Goal: Task Accomplishment & Management: Manage account settings

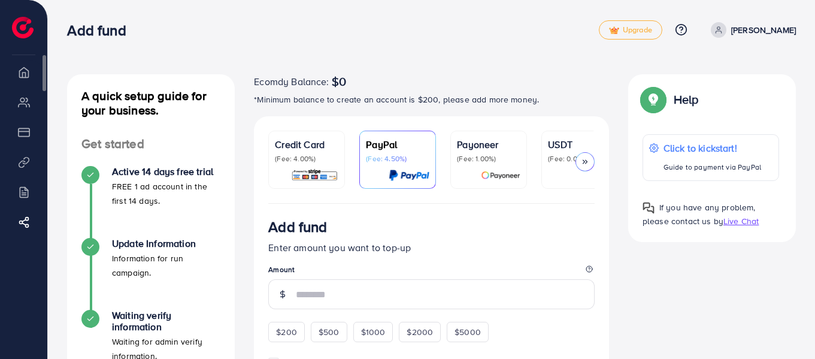
click at [25, 195] on li "Billing" at bounding box center [23, 192] width 47 height 24
click at [25, 168] on li "Product Links" at bounding box center [23, 162] width 47 height 24
click at [25, 135] on li "Payment" at bounding box center [23, 132] width 47 height 24
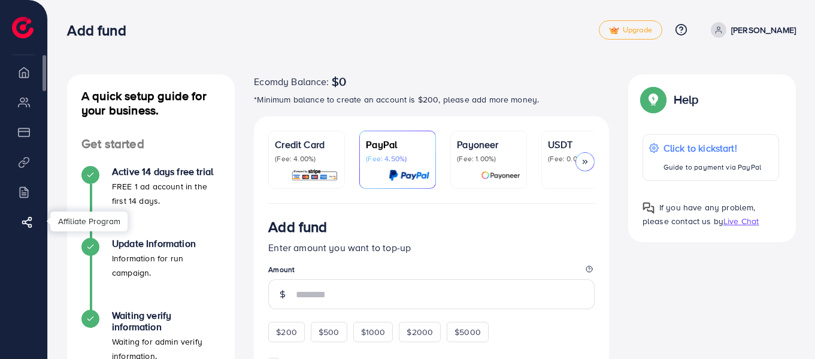
drag, startPoint x: 25, startPoint y: 81, endPoint x: 26, endPoint y: 225, distance: 143.7
click at [26, 225] on ul "Overview My ad accounts Payment Product Links Billing Affiliate Program" at bounding box center [23, 156] width 47 height 193
click at [26, 225] on icon at bounding box center [27, 222] width 12 height 12
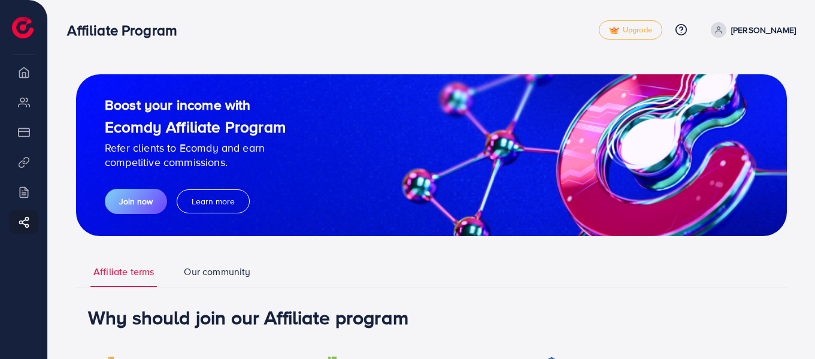
drag, startPoint x: 19, startPoint y: 2, endPoint x: 188, endPoint y: 34, distance: 171.9
click at [188, 34] on div "Affiliate Program" at bounding box center [126, 30] width 139 height 17
click at [652, 26] on span "Upgrade" at bounding box center [630, 30] width 43 height 9
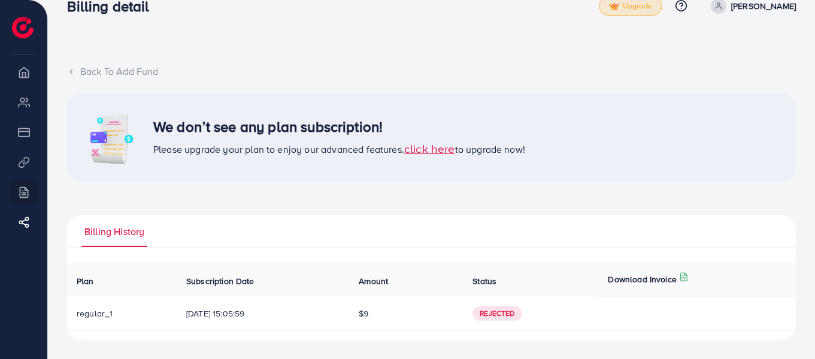
scroll to position [25, 0]
click at [433, 149] on span "click here" at bounding box center [429, 148] width 51 height 16
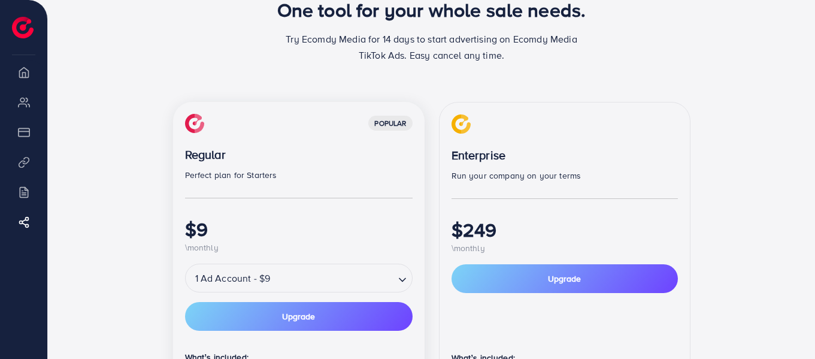
scroll to position [120, 0]
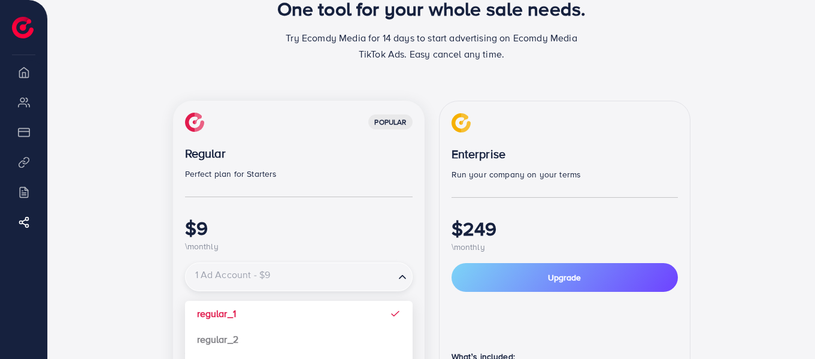
click at [386, 278] on input "Search for option" at bounding box center [290, 276] width 207 height 21
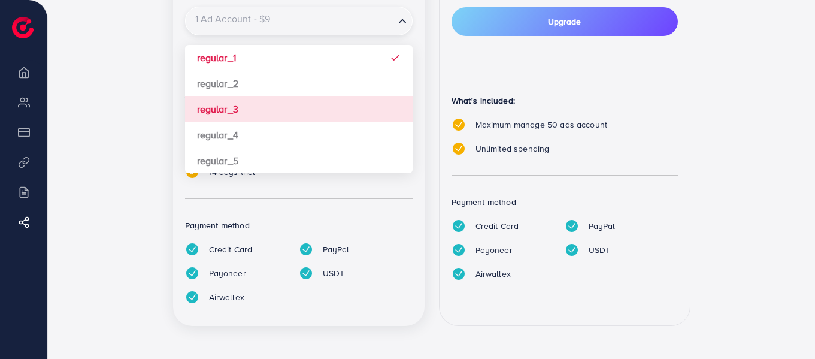
scroll to position [376, 0]
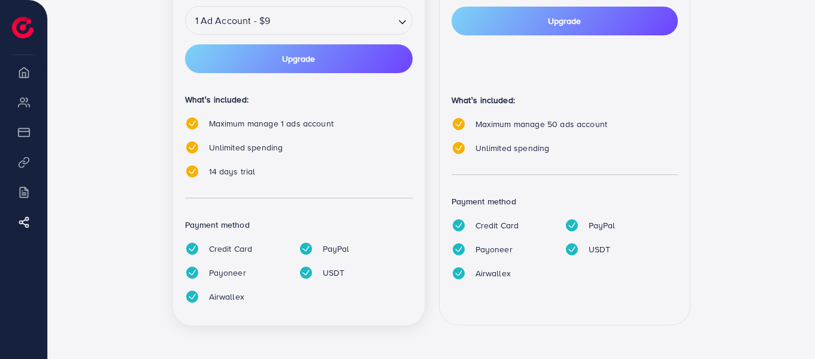
click at [208, 56] on div "popular Regular Perfect plan for Starters $9 \monthly 1 Ad Account - $9 Loading…" at bounding box center [299, 84] width 252 height 481
click at [245, 62] on button "Upgrade" at bounding box center [299, 58] width 228 height 29
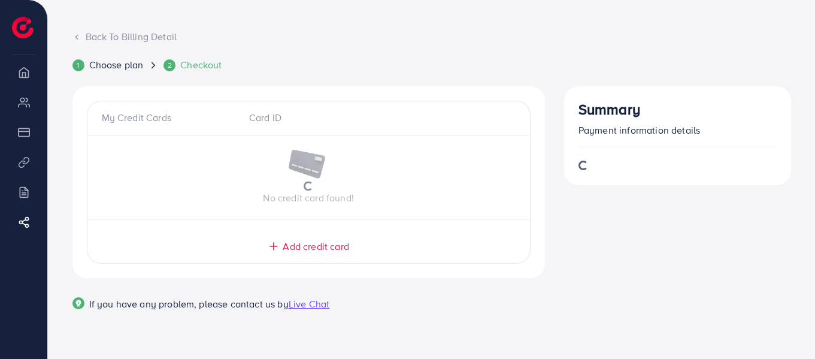
scroll to position [65, 0]
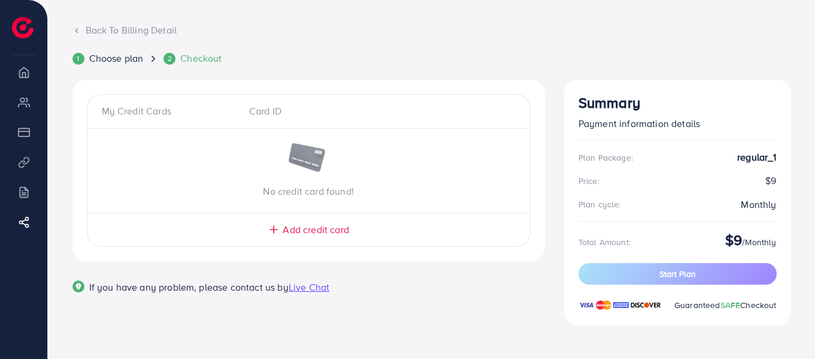
click at [322, 226] on span "Add credit card" at bounding box center [316, 230] width 66 height 14
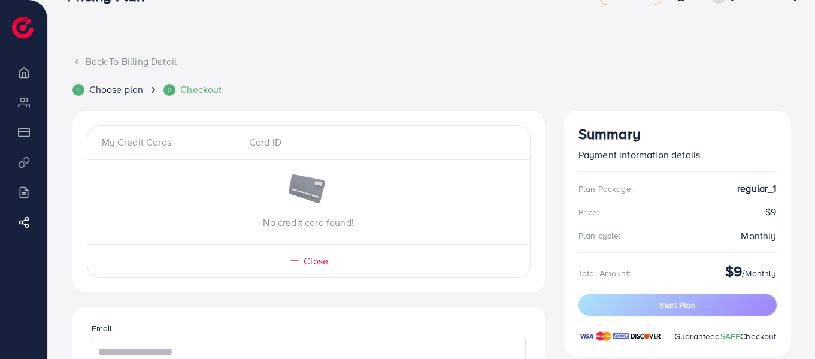
scroll to position [0, 0]
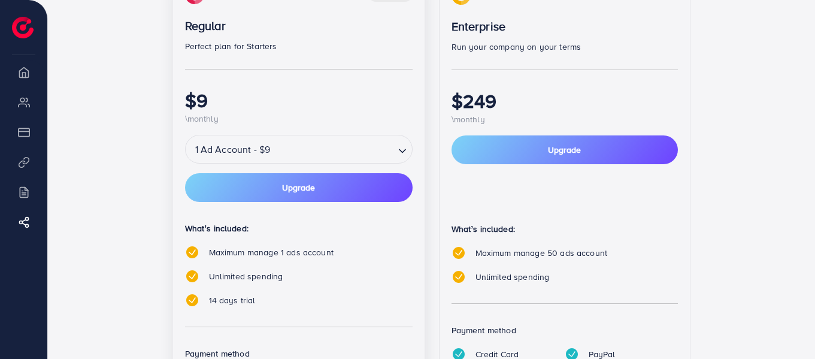
scroll to position [232, 0]
